Goal: Transaction & Acquisition: Purchase product/service

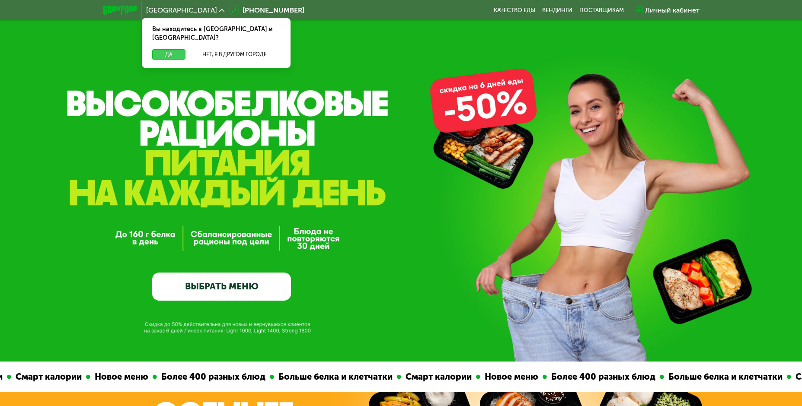
click at [156, 49] on button "Да" at bounding box center [168, 54] width 33 height 10
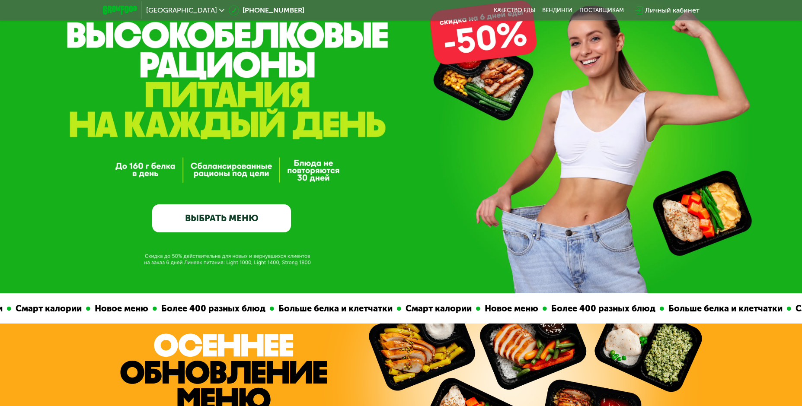
scroll to position [173, 0]
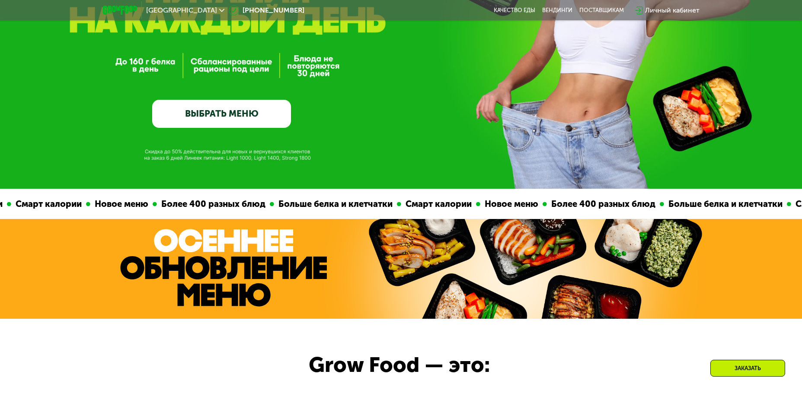
click at [215, 120] on link "ВЫБРАТЬ МЕНЮ" at bounding box center [221, 114] width 139 height 28
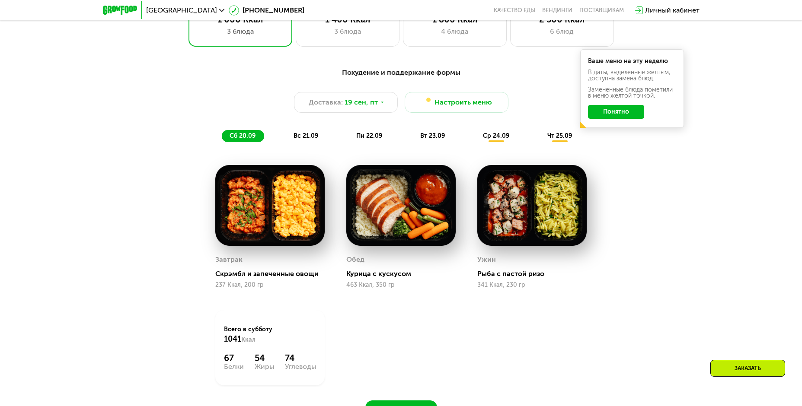
scroll to position [698, 0]
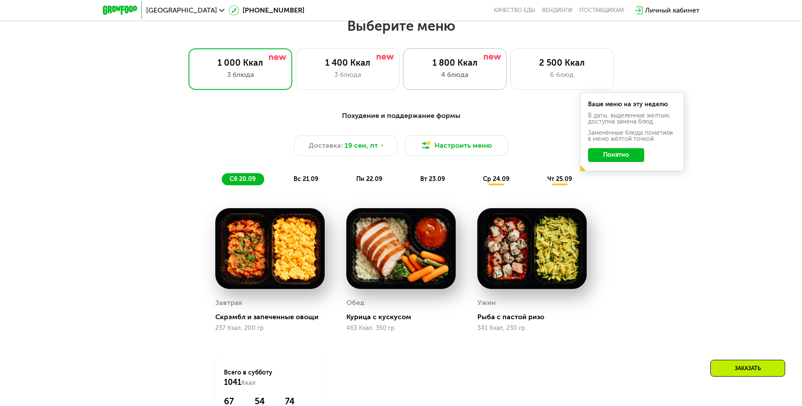
click at [465, 68] on div "1 800 Ккал" at bounding box center [455, 62] width 86 height 10
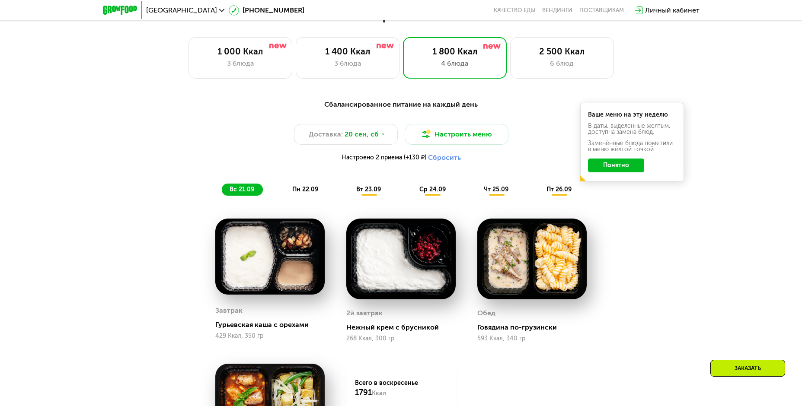
scroll to position [781, 0]
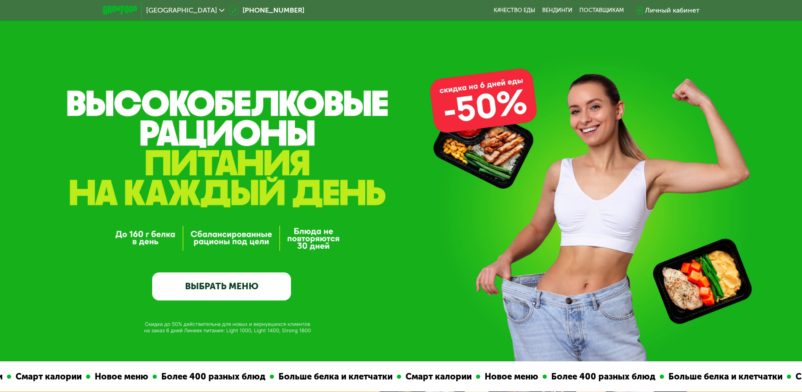
click at [206, 287] on link "ВЫБРАТЬ МЕНЮ" at bounding box center [221, 287] width 139 height 28
click at [220, 293] on link "ВЫБРАТЬ МЕНЮ" at bounding box center [221, 287] width 139 height 28
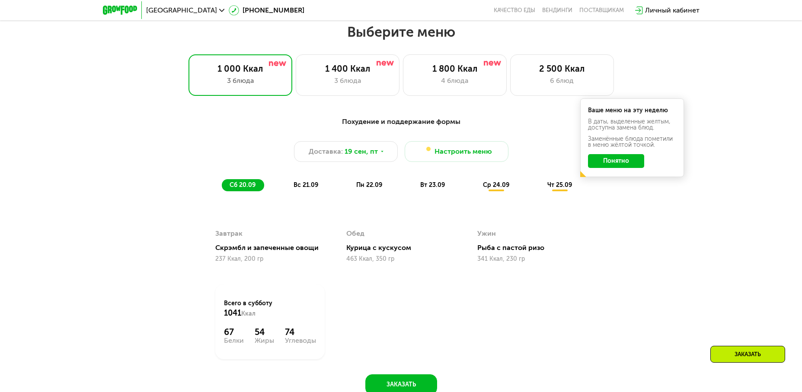
scroll to position [698, 0]
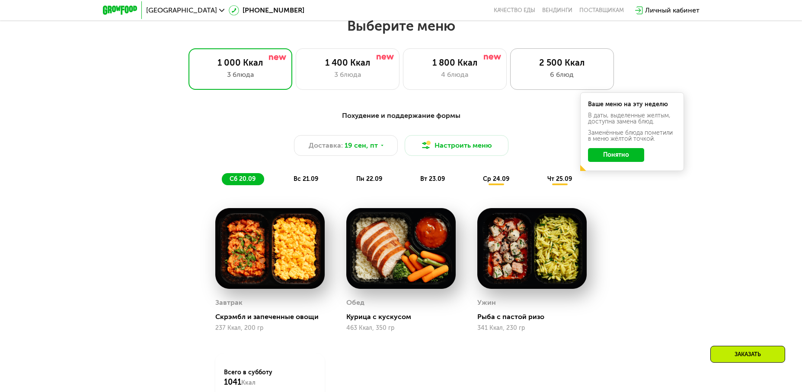
click at [562, 68] on div "2 500 Ккал" at bounding box center [562, 62] width 86 height 10
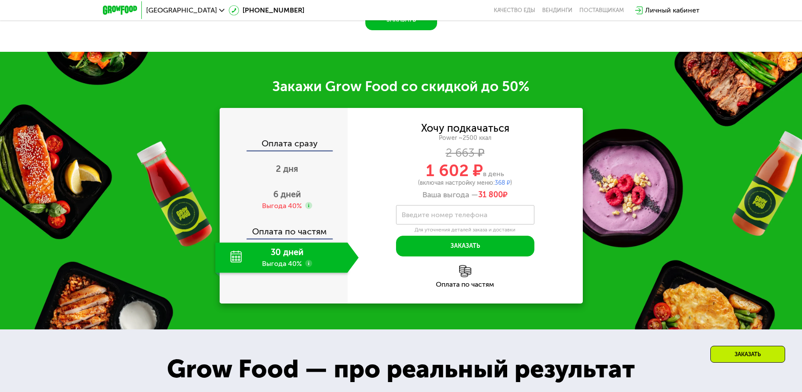
scroll to position [1260, 0]
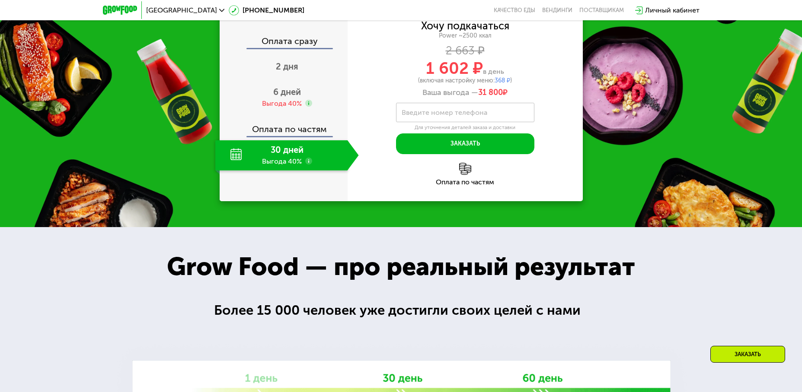
click at [315, 171] on div "30 дней Выгода 40%" at bounding box center [281, 155] width 132 height 30
